Goal: Transaction & Acquisition: Purchase product/service

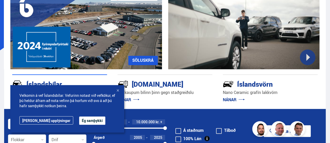
click at [79, 119] on button "Ég samþykki" at bounding box center [92, 120] width 26 height 8
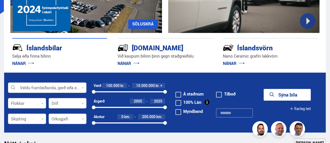
scroll to position [104, 0]
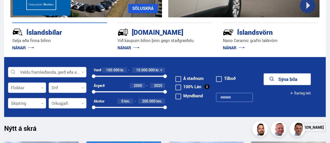
click at [76, 72] on div at bounding box center [47, 72] width 78 height 10
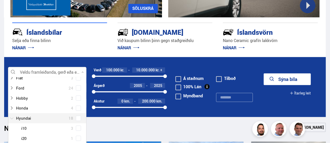
click at [23, 117] on div at bounding box center [42, 118] width 65 height 8
click at [23, 118] on div at bounding box center [42, 118] width 65 height 8
click at [76, 118] on span at bounding box center [78, 117] width 5 height 5
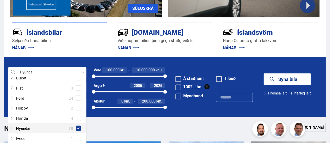
scroll to position [113, 0]
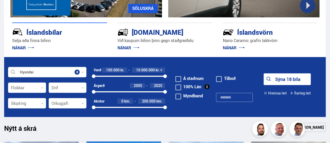
click at [96, 123] on div "Nýtt á skrá Sjá meira" at bounding box center [165, 128] width 322 height 12
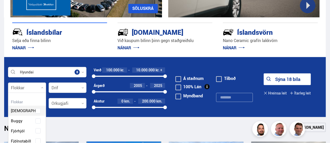
click at [42, 88] on icon at bounding box center [42, 87] width 2 height 2
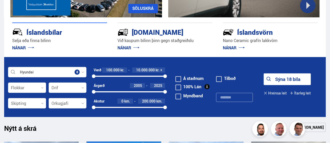
click at [67, 124] on div "Nýtt á skrá Sjá meira" at bounding box center [165, 128] width 322 height 12
click at [284, 77] on button "Sýna 18 bíla" at bounding box center [287, 79] width 47 height 12
